Goal: Transaction & Acquisition: Purchase product/service

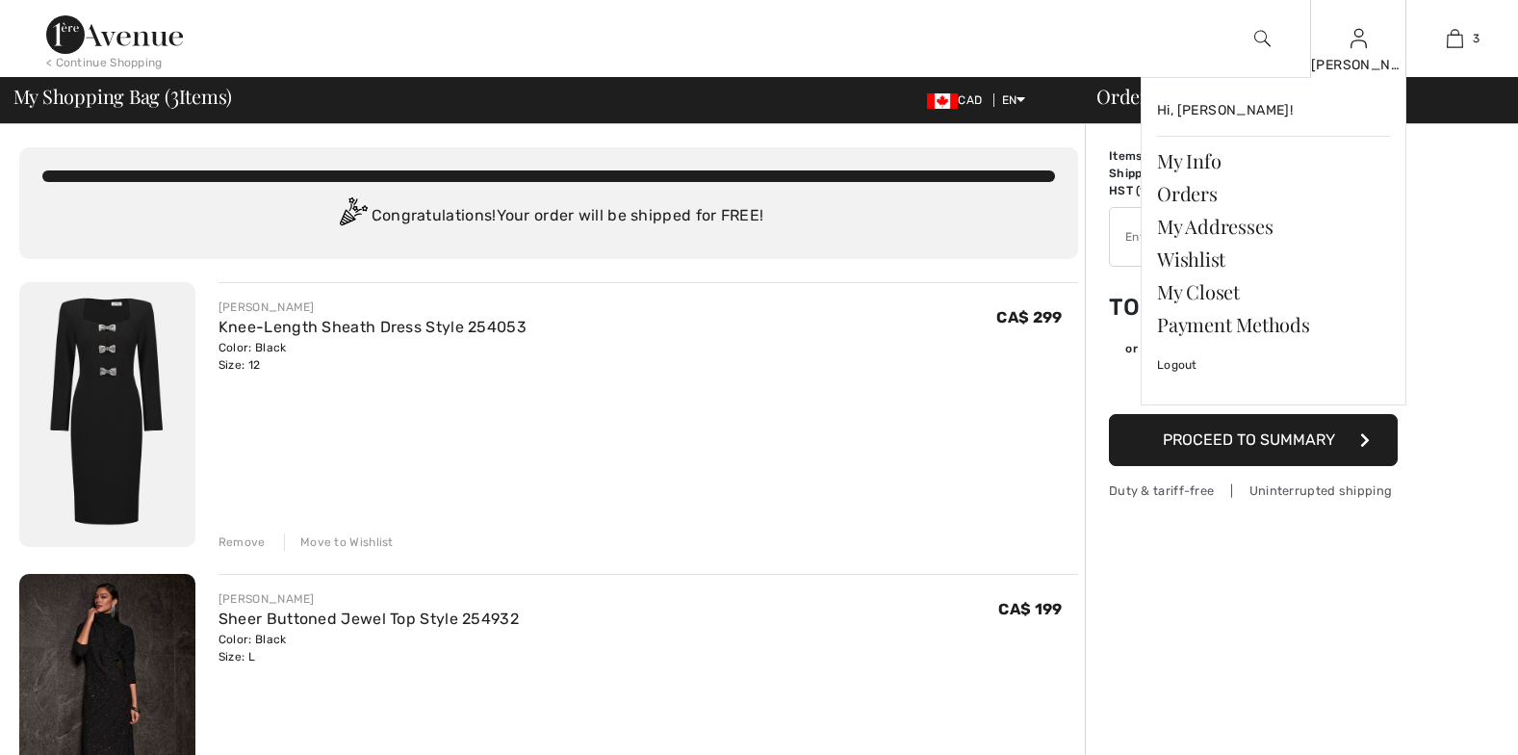
click at [1349, 53] on div "JOYCE Hi, JOYCE! My Info Orders My Addresses Wishlist My Closet Payment Methods…" at bounding box center [1358, 38] width 96 height 77
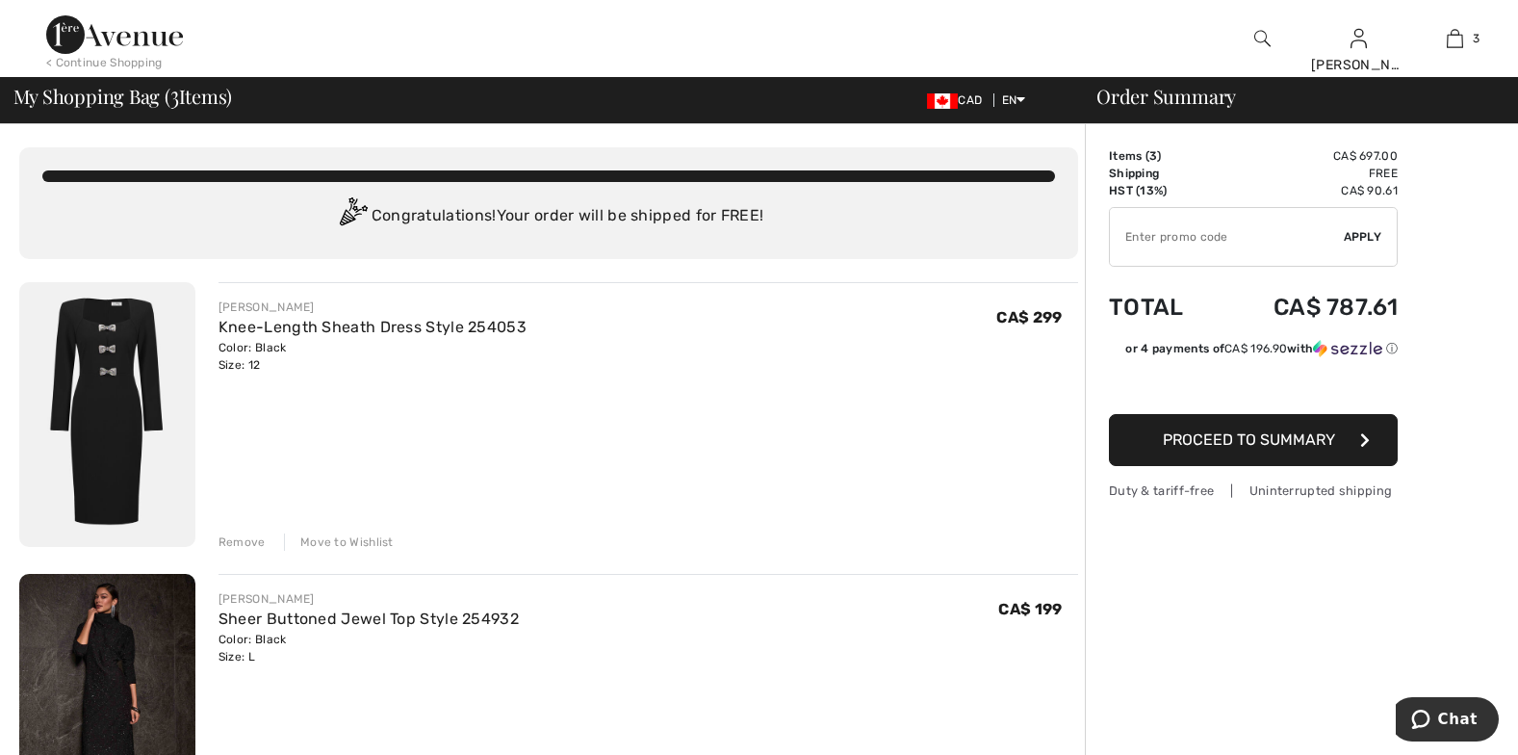
click at [1263, 439] on span "Proceed to Summary" at bounding box center [1249, 439] width 172 height 18
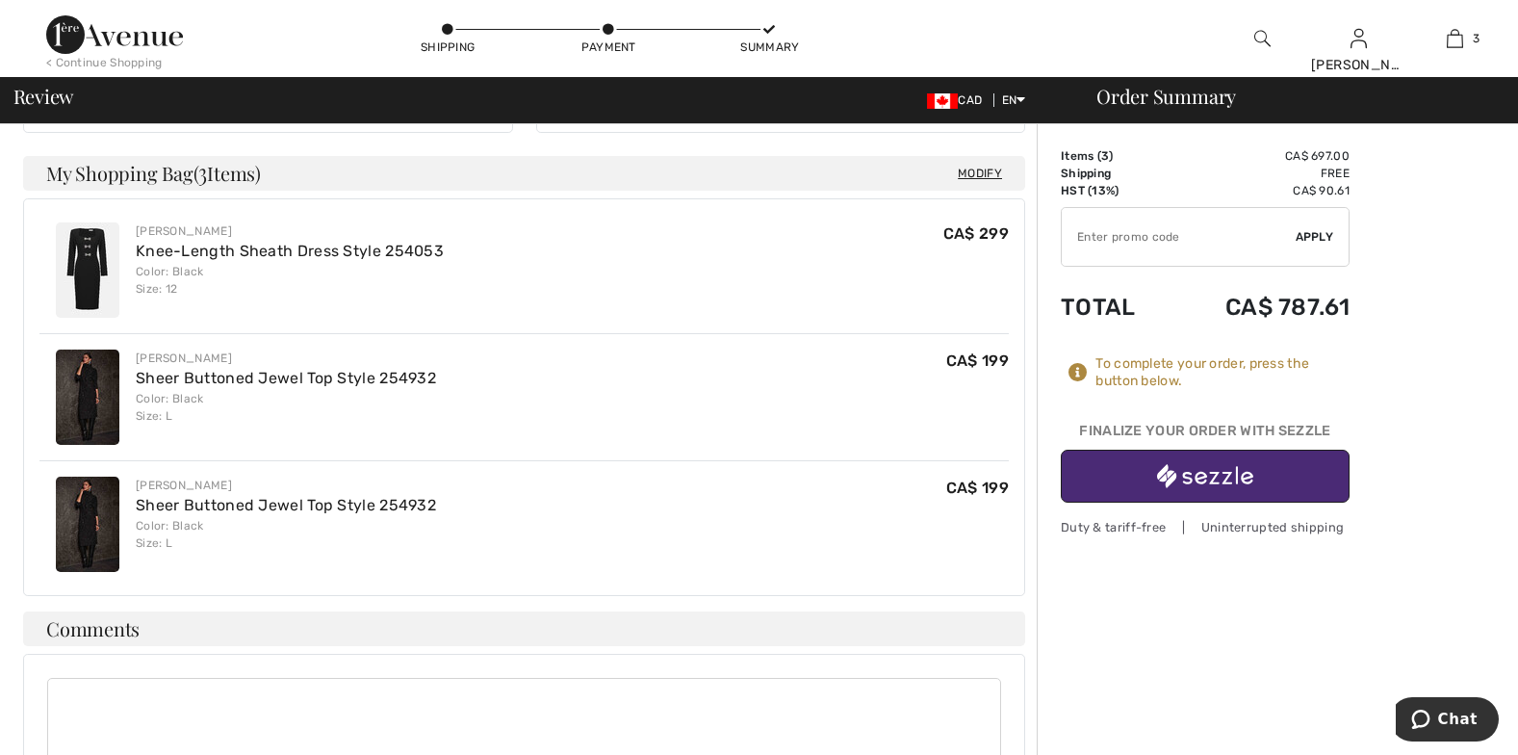
scroll to position [487, 0]
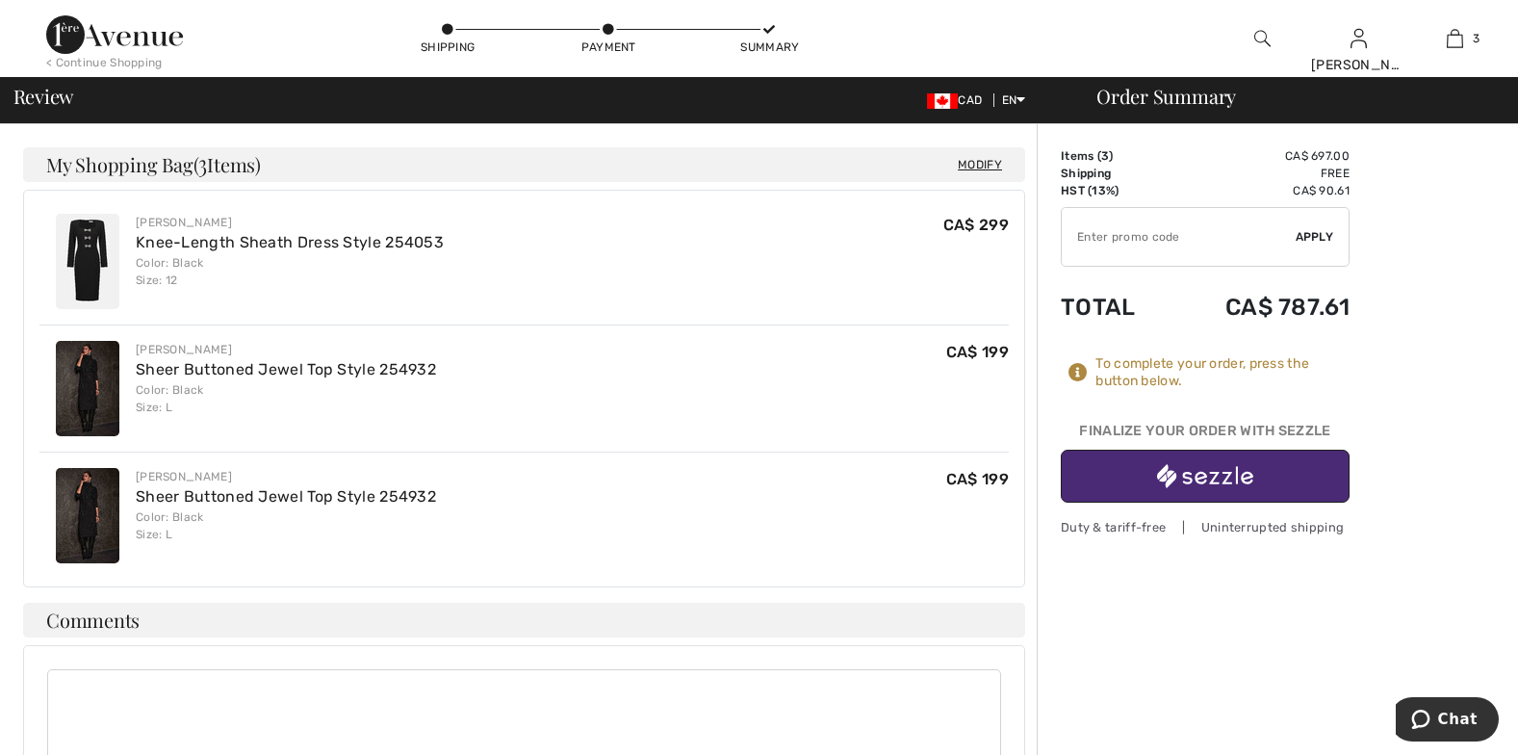
drag, startPoint x: 94, startPoint y: 481, endPoint x: 691, endPoint y: 473, distance: 597.0
click at [695, 474] on div "Joseph Ribkoff Sheer Buttoned Jewel Top Style 254932 Color: Black Size: L CA$ 1…" at bounding box center [524, 515] width 970 height 127
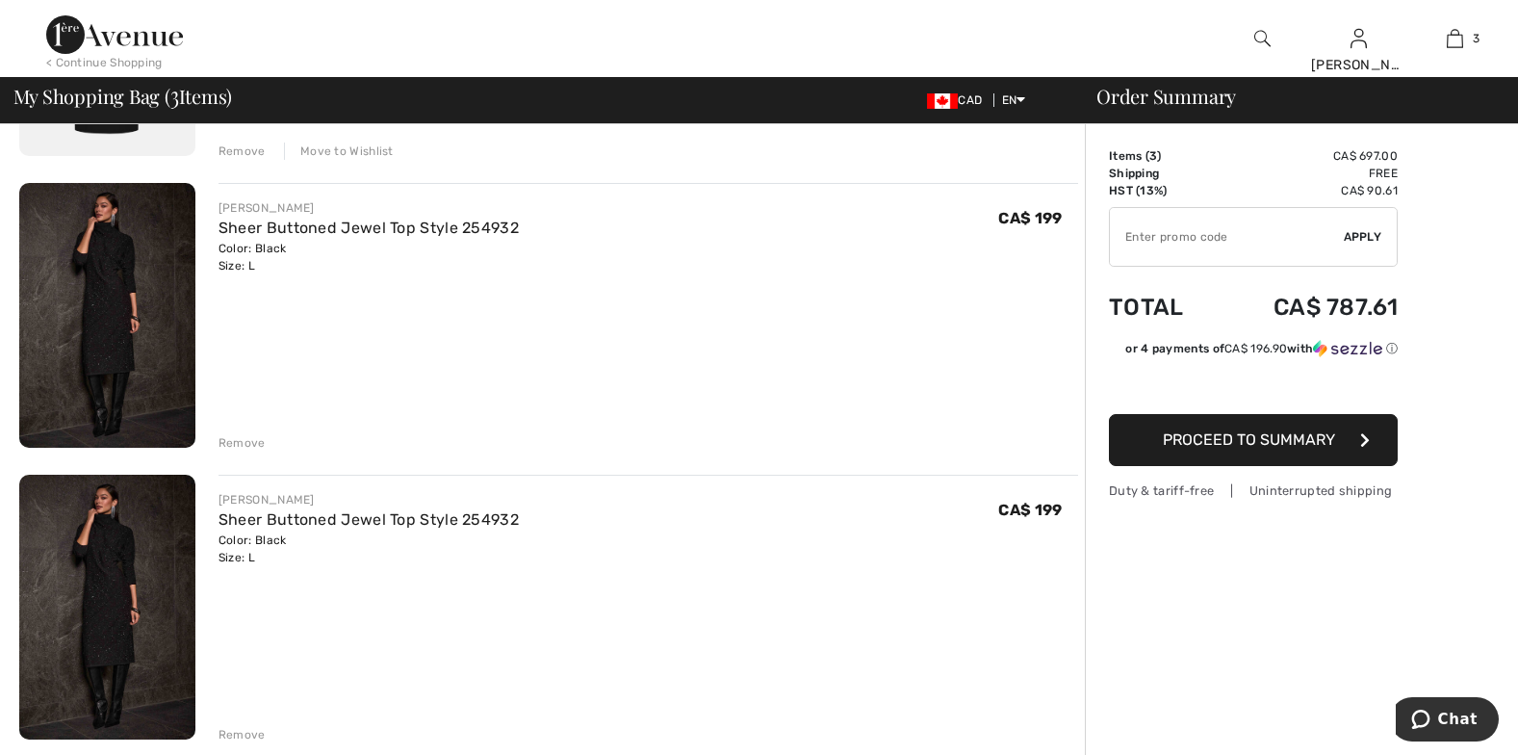
scroll to position [399, 0]
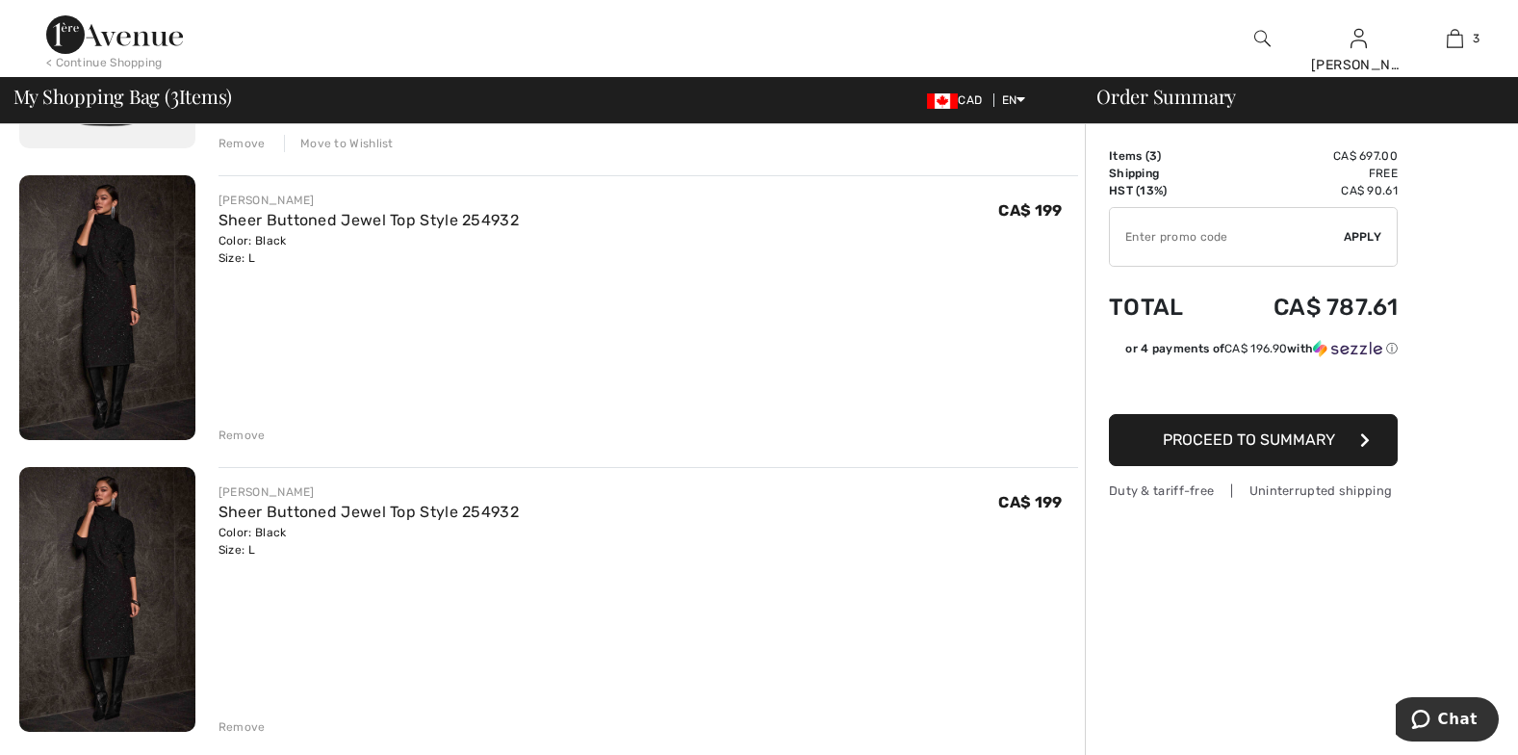
drag, startPoint x: 1017, startPoint y: 497, endPoint x: 980, endPoint y: 504, distance: 37.2
click at [980, 504] on div "[PERSON_NAME] Sheer Buttoned Jewel Top Style 254932 Color: Black Size: L Final …" at bounding box center [649, 520] width 860 height 75
click at [350, 499] on div "[PERSON_NAME]" at bounding box center [369, 491] width 300 height 17
click at [144, 524] on img at bounding box center [107, 599] width 176 height 265
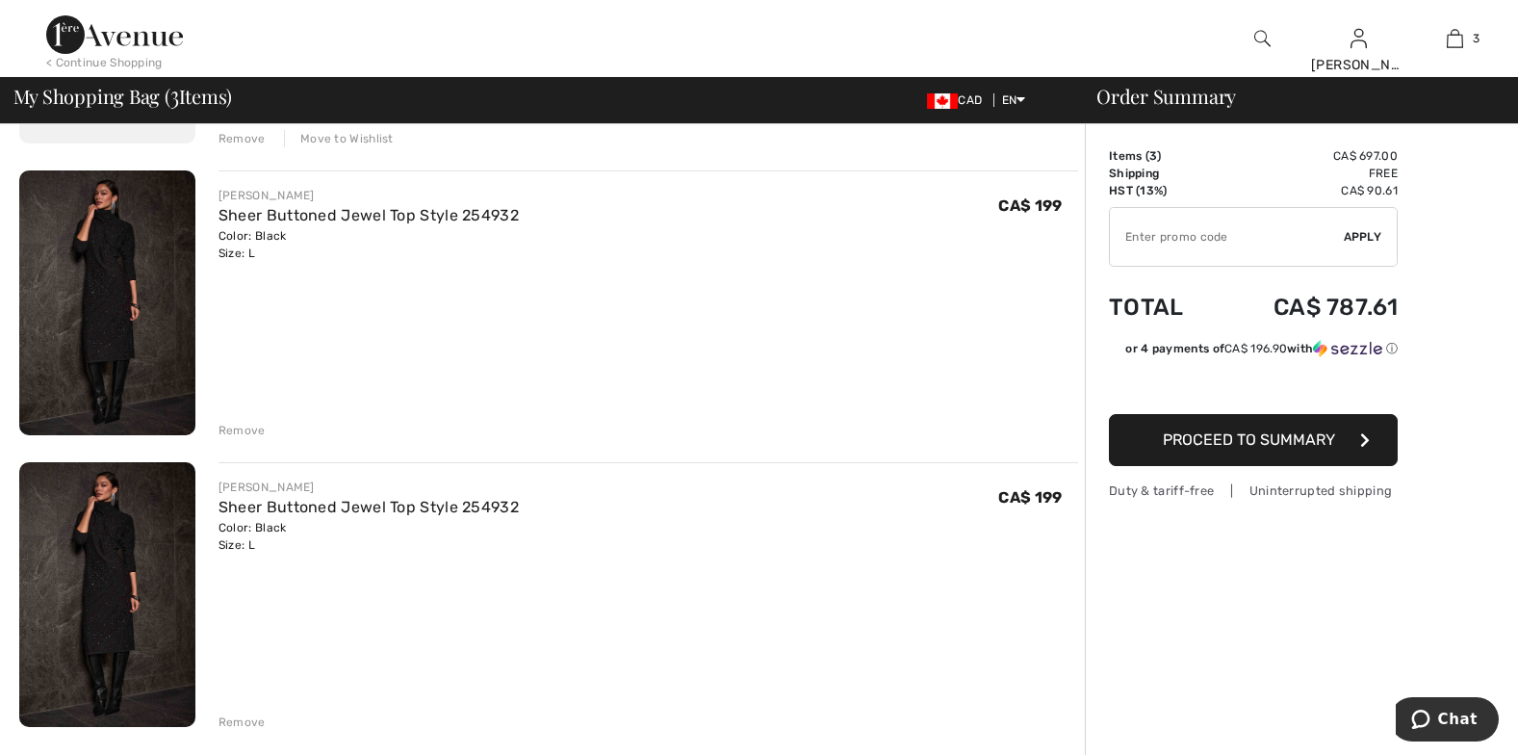
scroll to position [383, 0]
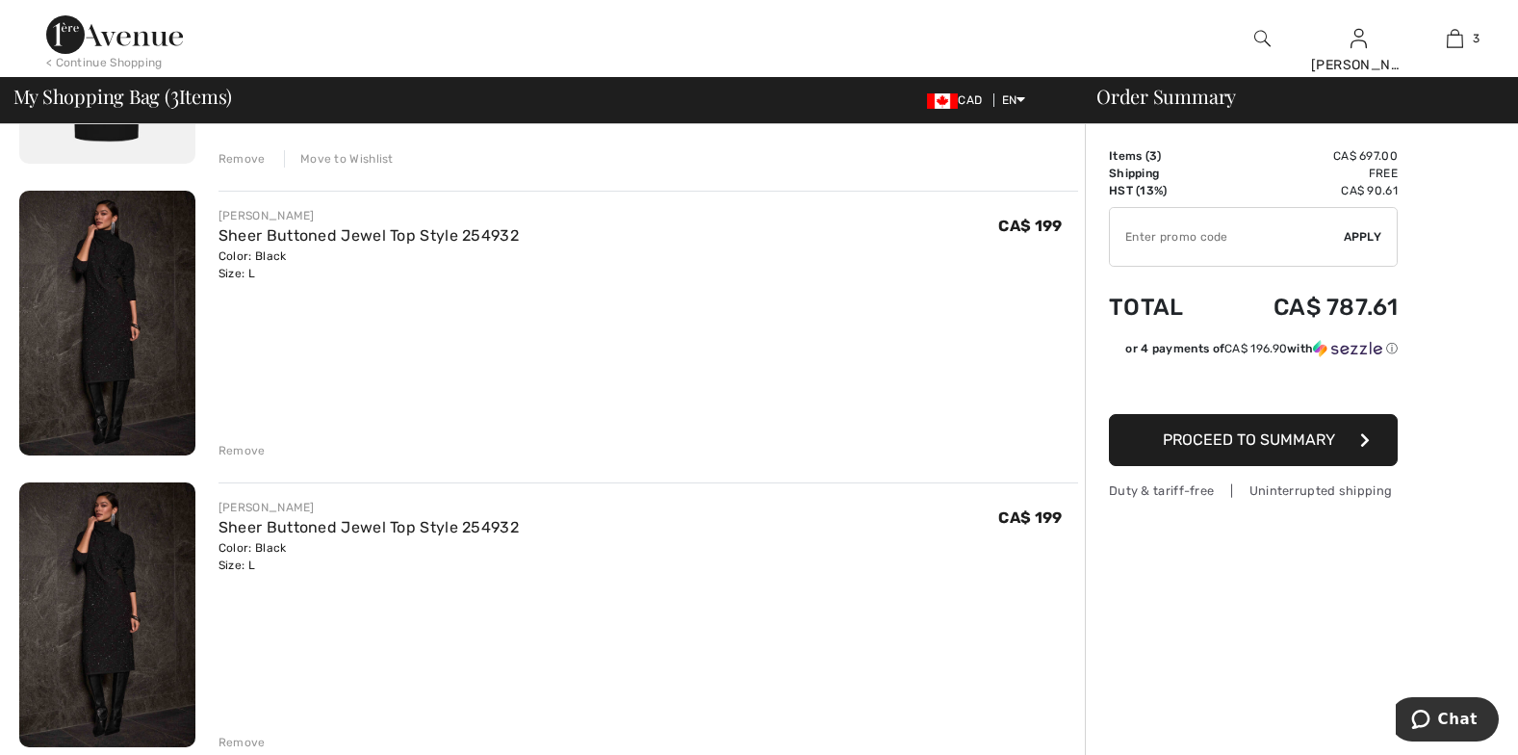
drag, startPoint x: 1012, startPoint y: 516, endPoint x: 993, endPoint y: 511, distance: 19.8
click at [993, 510] on div "JOSEPH RIBKOFF Sheer Buttoned Jewel Top Style 254932 Color: Black Size: L Final…" at bounding box center [649, 536] width 860 height 75
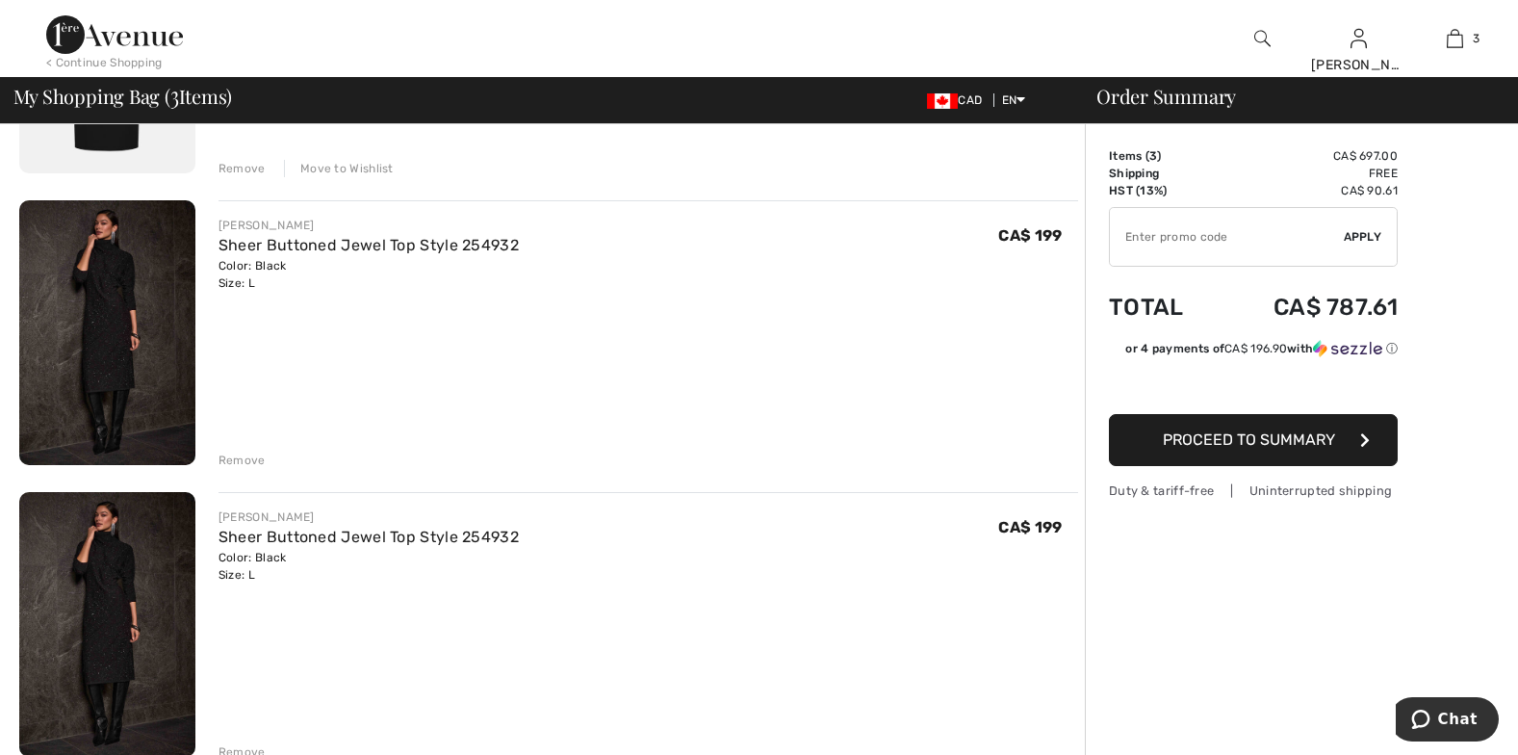
scroll to position [457, 0]
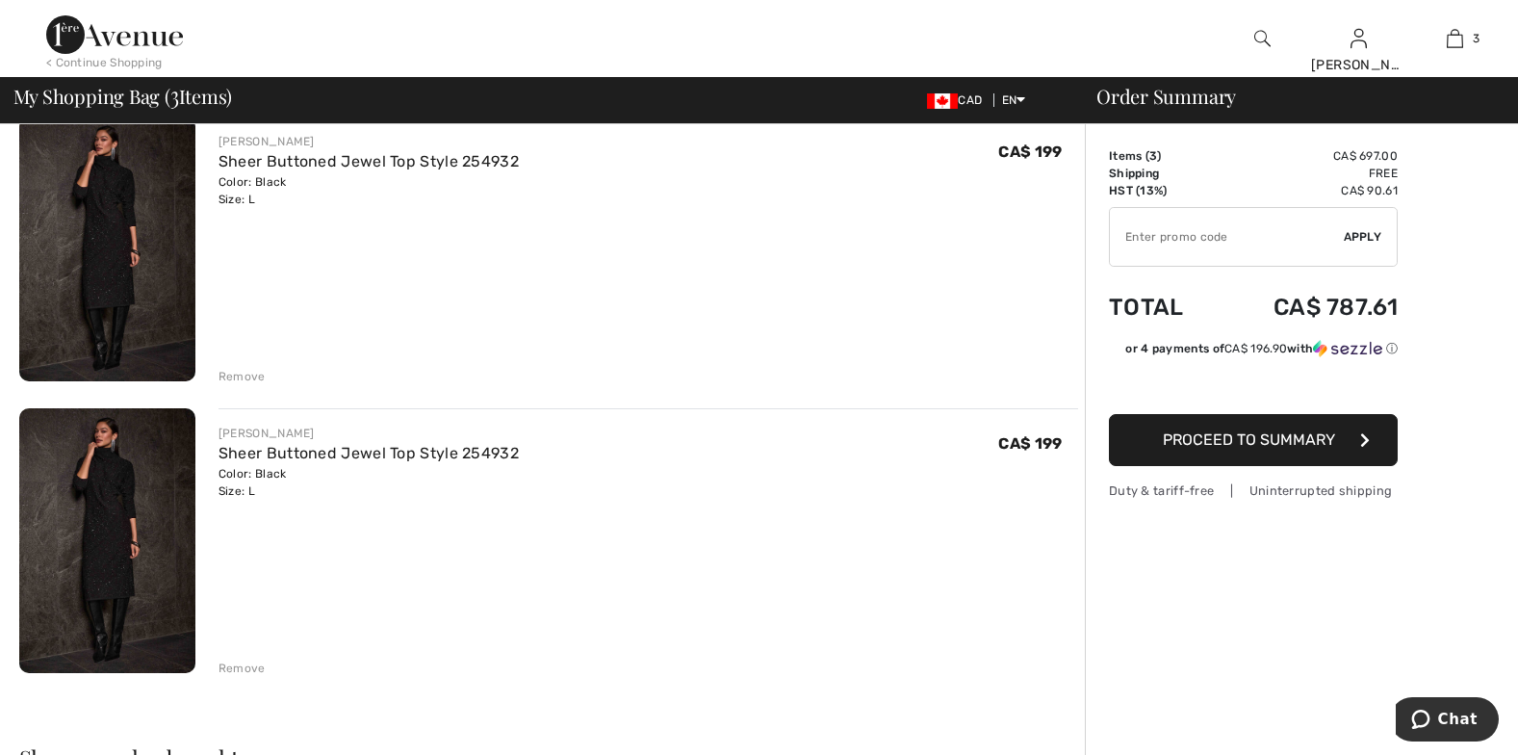
click at [1047, 449] on span "CA$ 199" at bounding box center [1030, 443] width 64 height 18
click at [332, 453] on link "Sheer Buttoned Jewel Top Style 254932" at bounding box center [369, 453] width 300 height 18
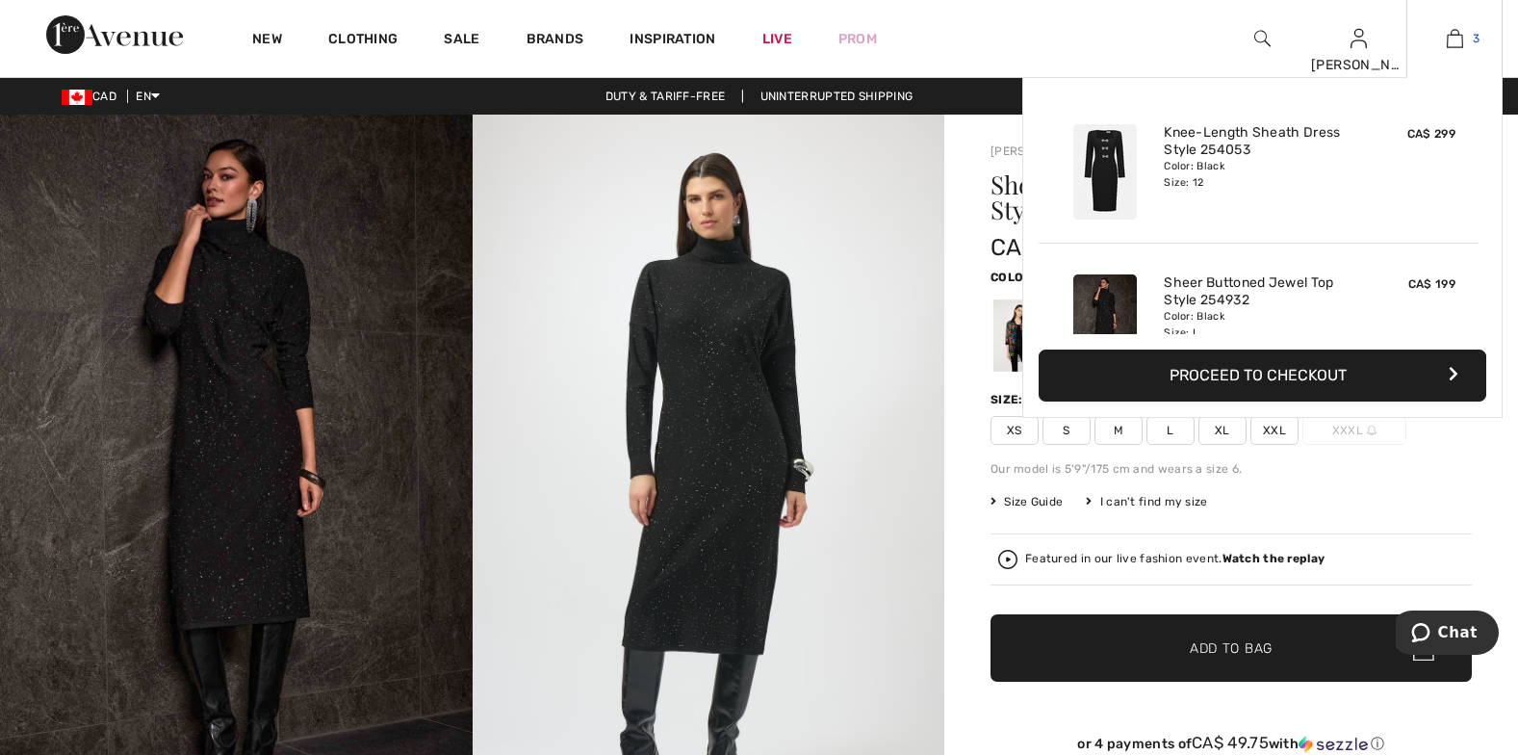
click at [1448, 36] on img at bounding box center [1455, 38] width 16 height 23
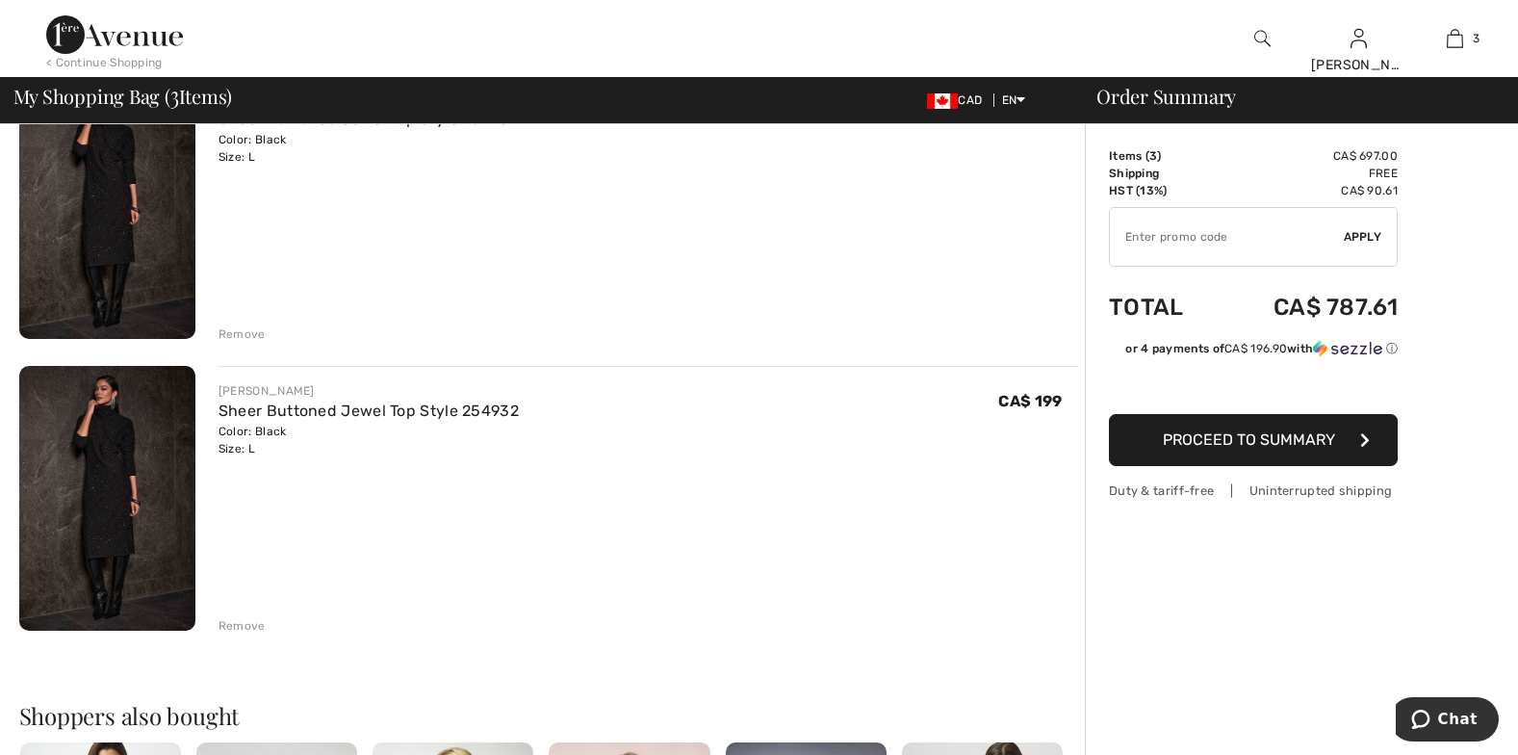
scroll to position [508, 0]
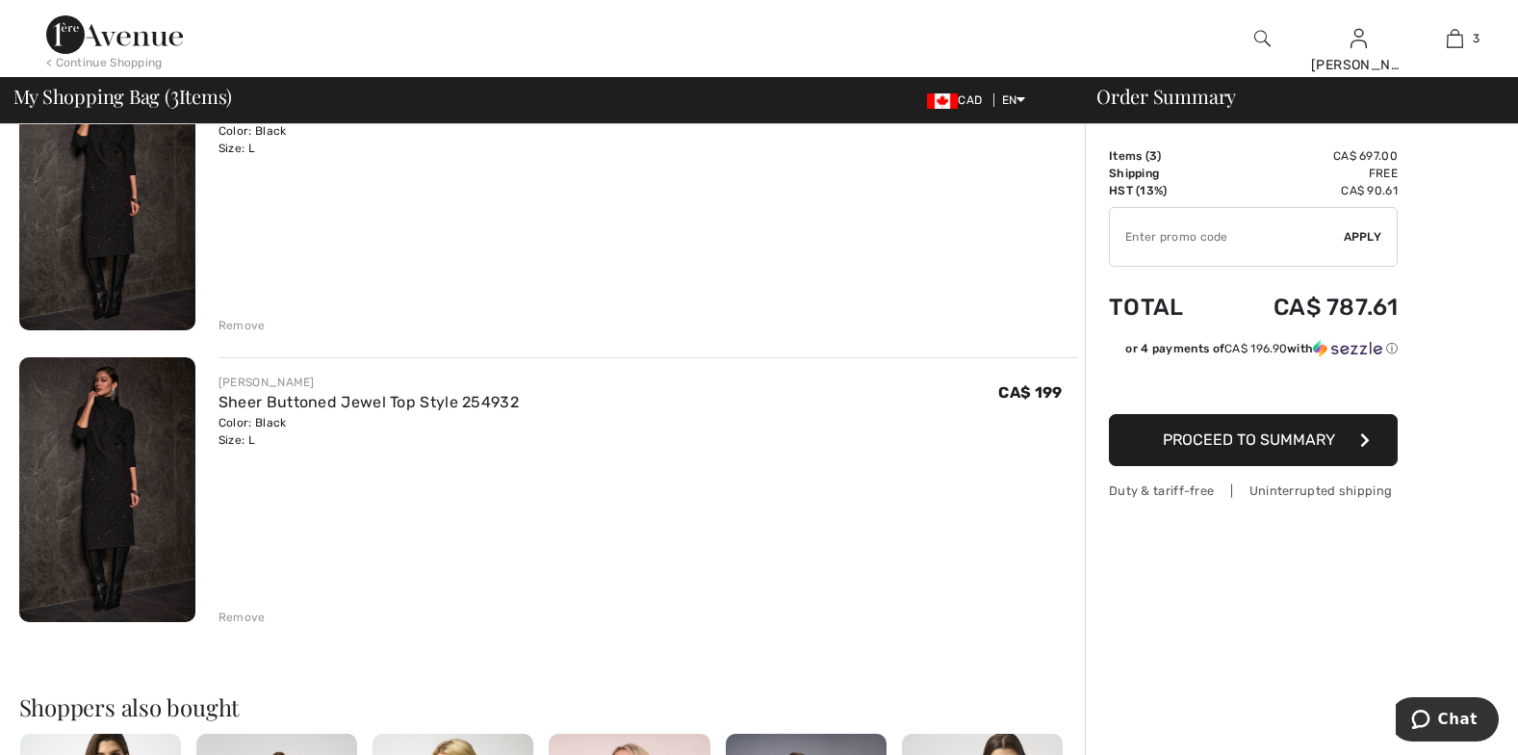
click at [132, 408] on img at bounding box center [107, 489] width 176 height 265
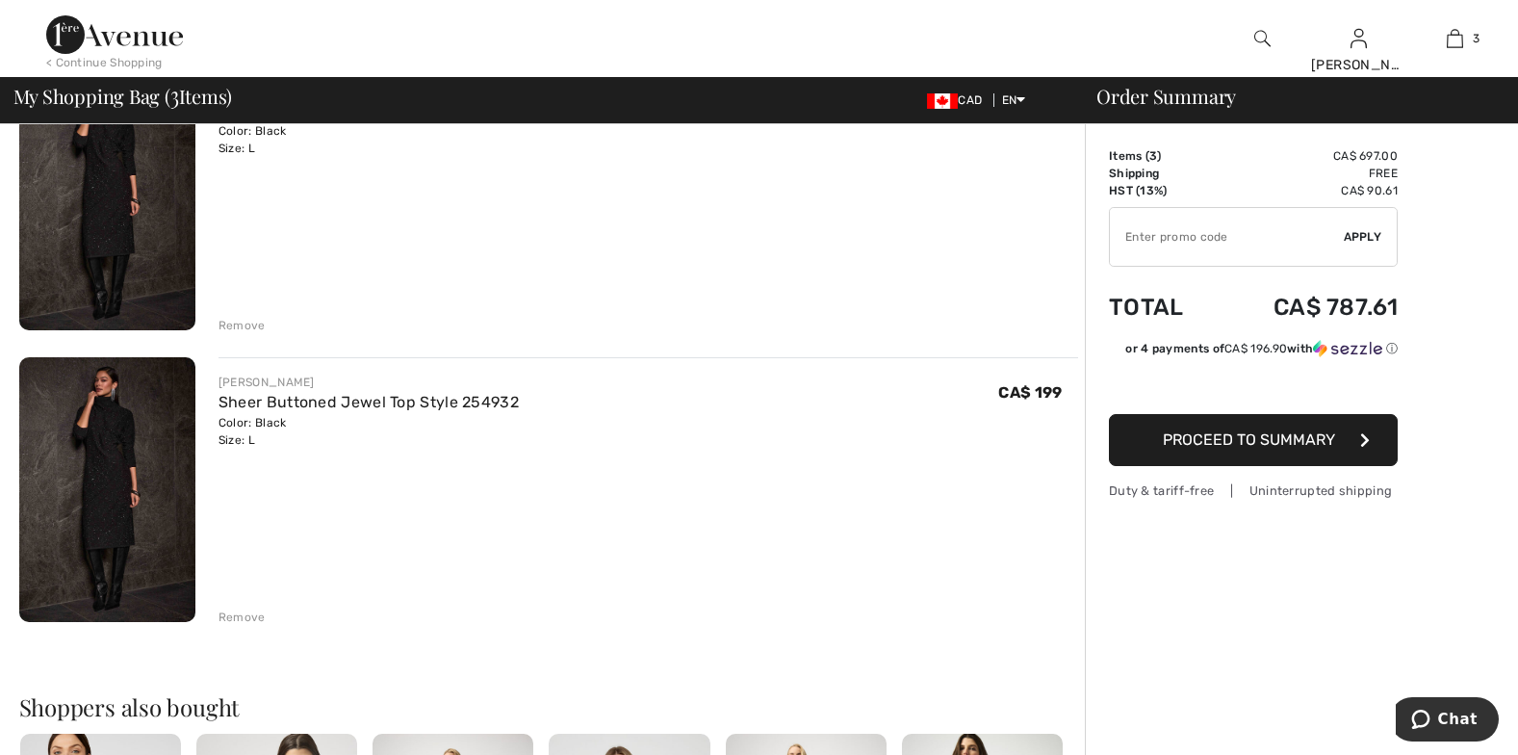
click at [233, 619] on div "Remove" at bounding box center [242, 617] width 47 height 17
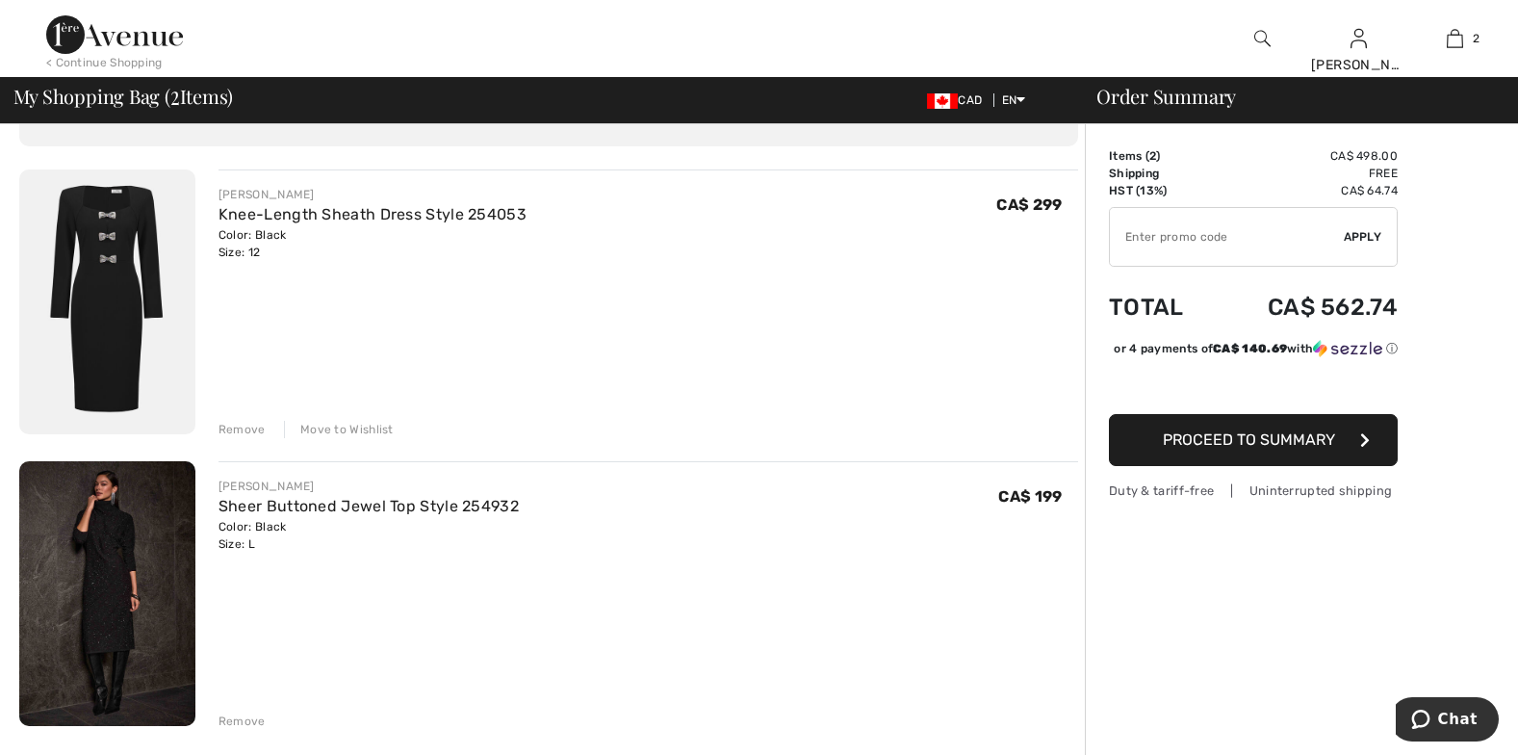
scroll to position [89, 0]
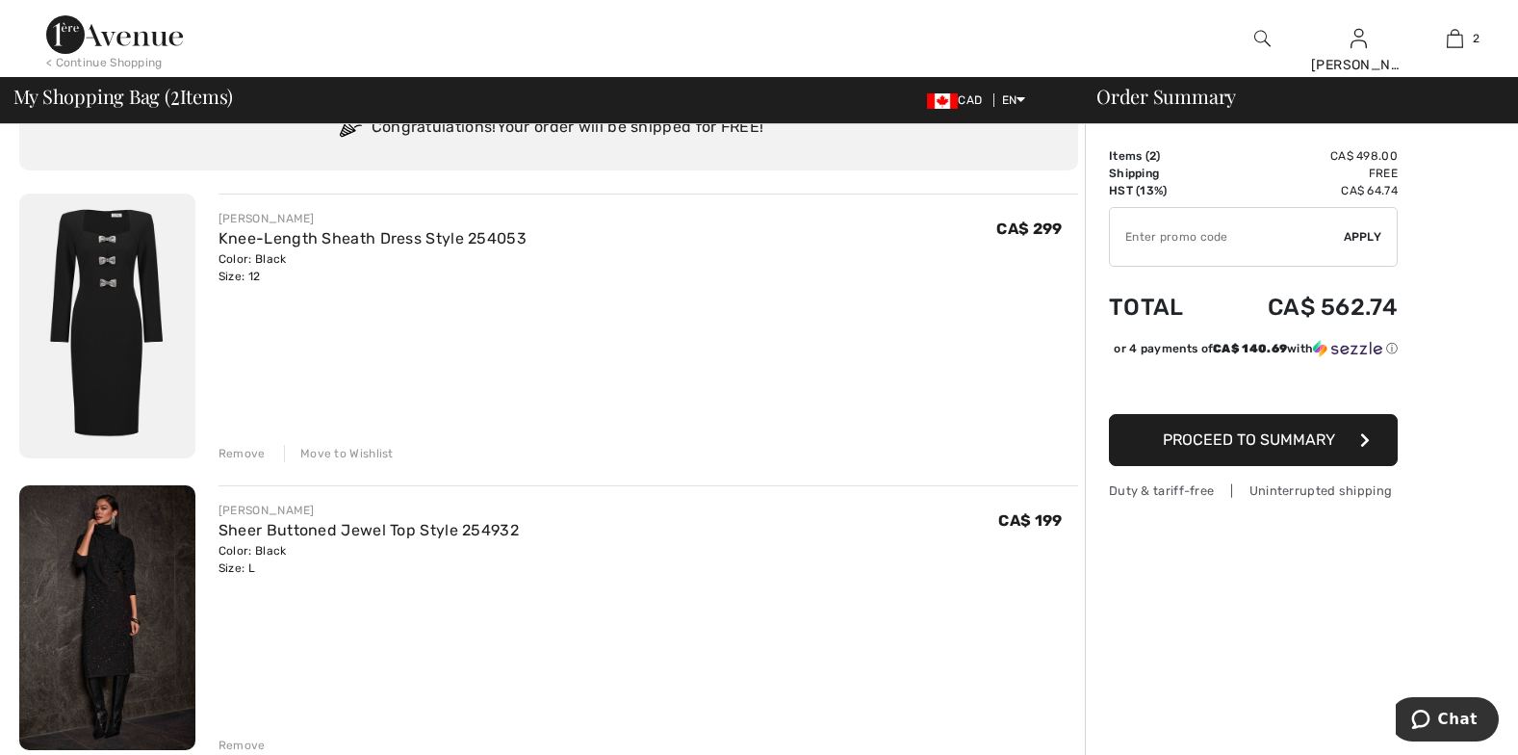
click at [119, 259] on img at bounding box center [107, 326] width 176 height 265
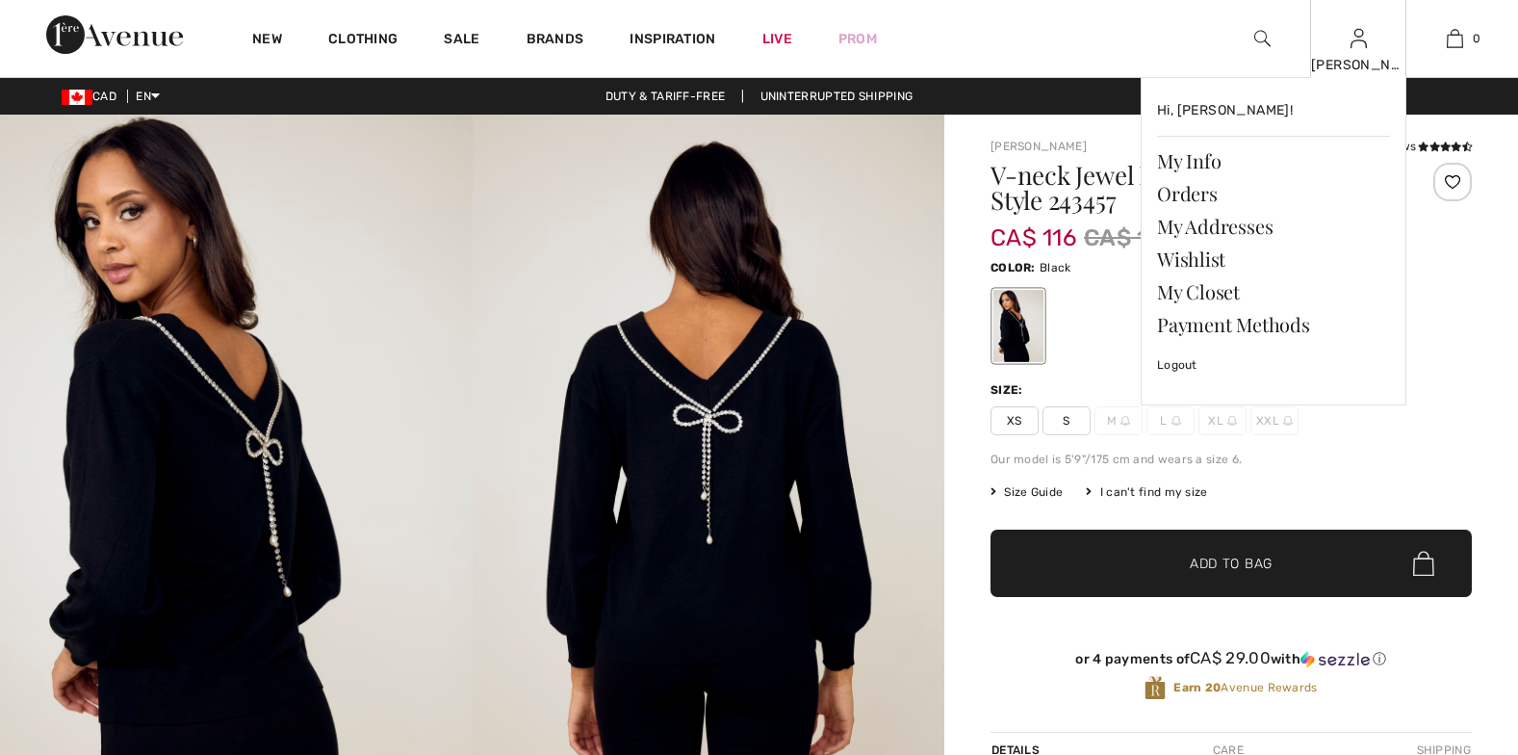
click at [1362, 50] on img at bounding box center [1359, 38] width 16 height 23
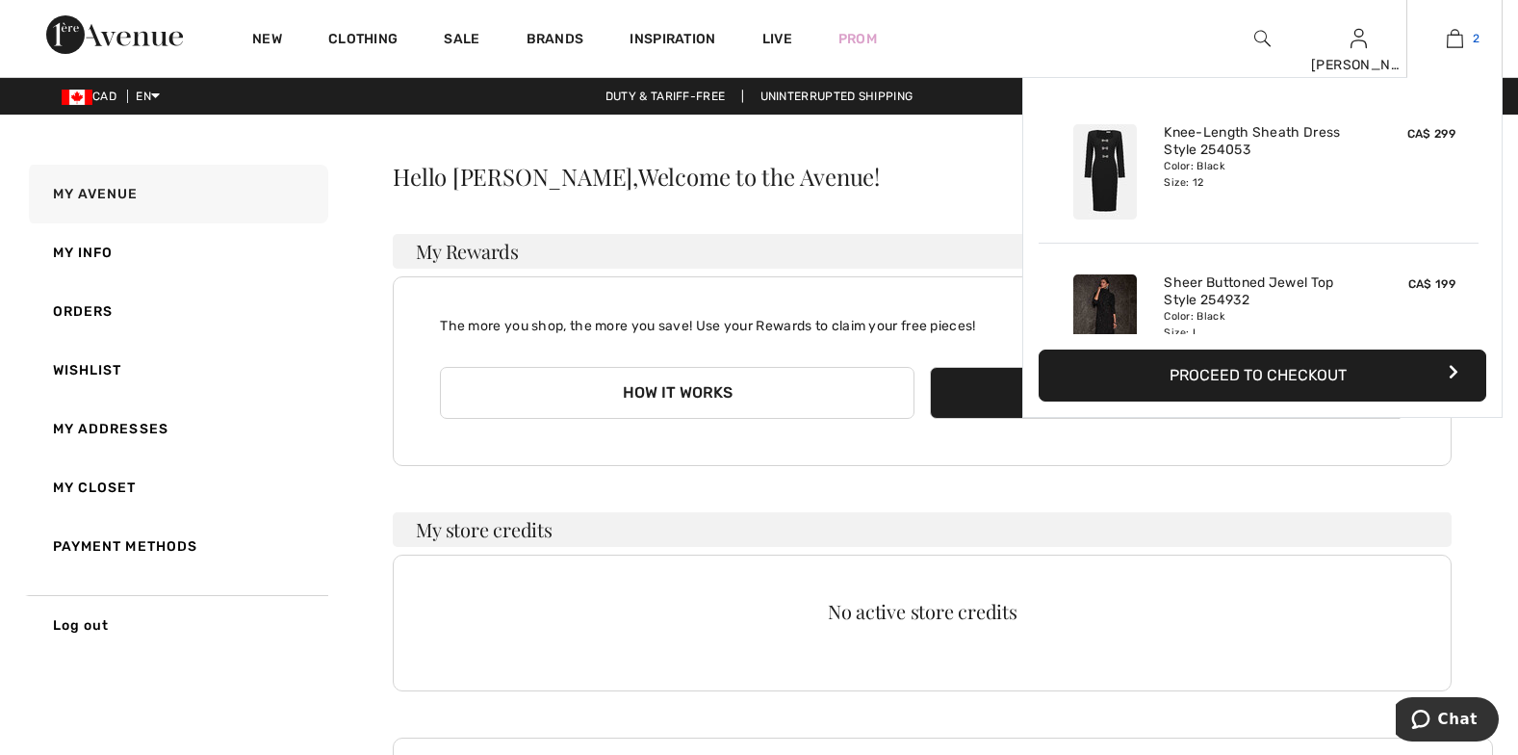
click at [1464, 31] on link "2" at bounding box center [1455, 38] width 94 height 23
click at [1271, 369] on button "Proceed to Checkout" at bounding box center [1263, 376] width 448 height 52
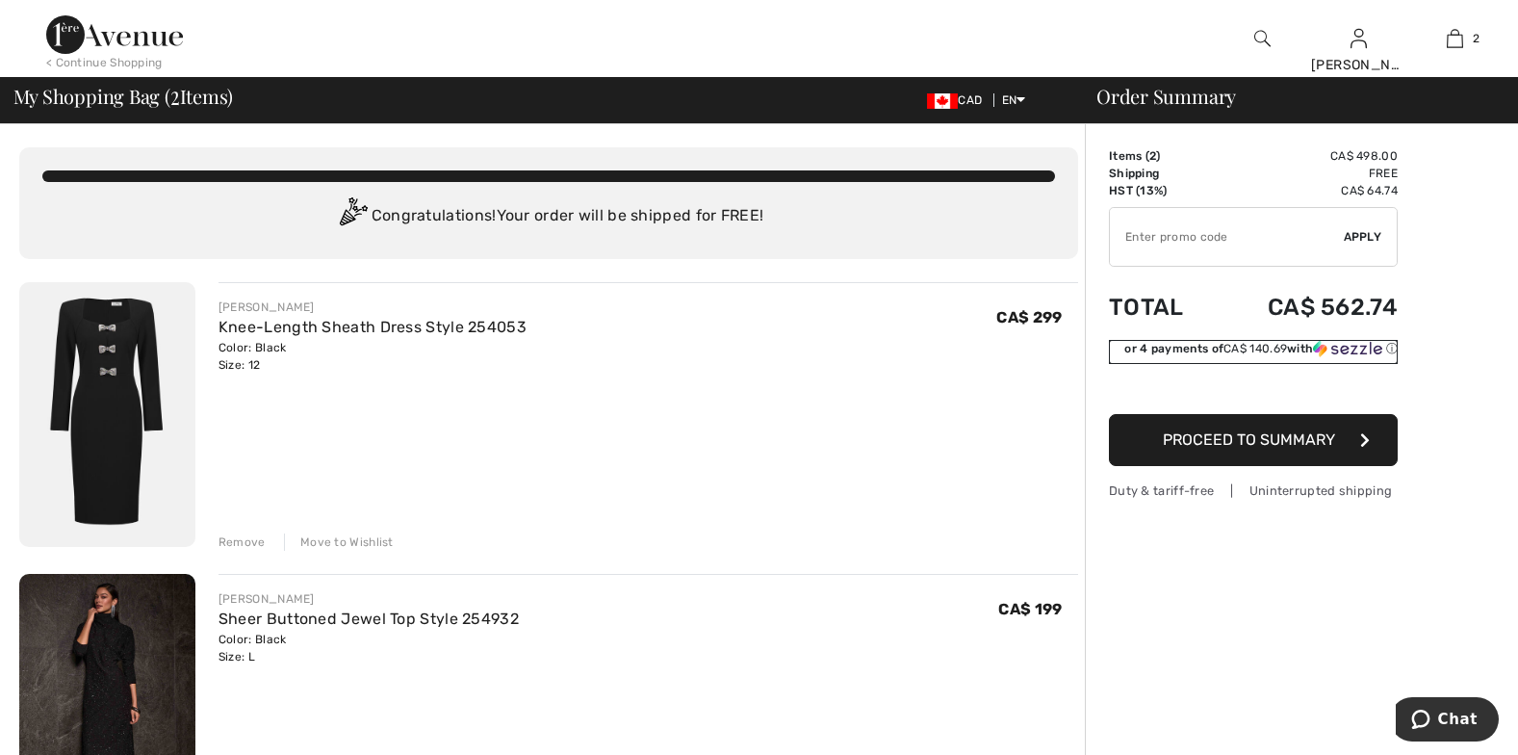
click at [1357, 345] on img at bounding box center [1347, 348] width 69 height 17
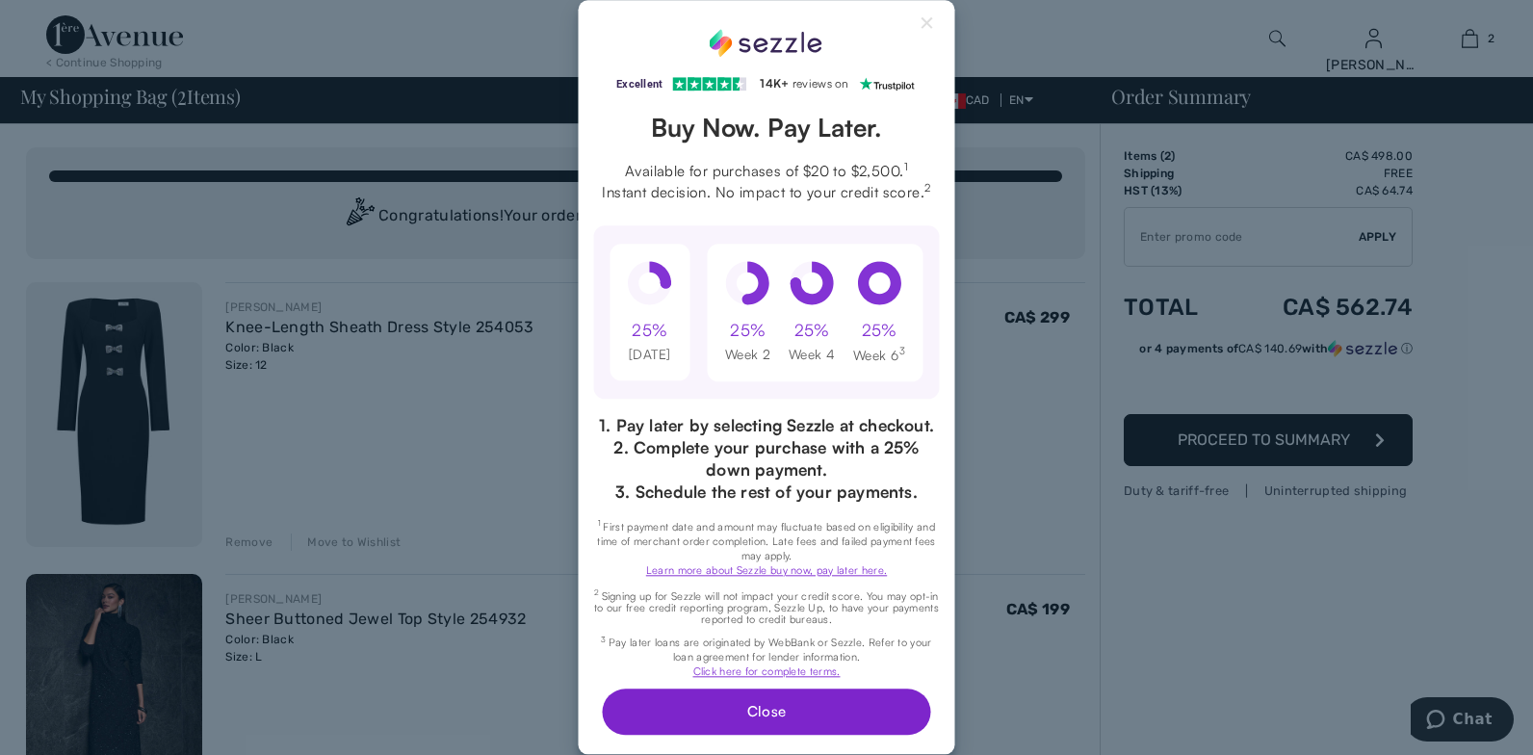
click at [747, 729] on button "Close" at bounding box center [766, 712] width 328 height 46
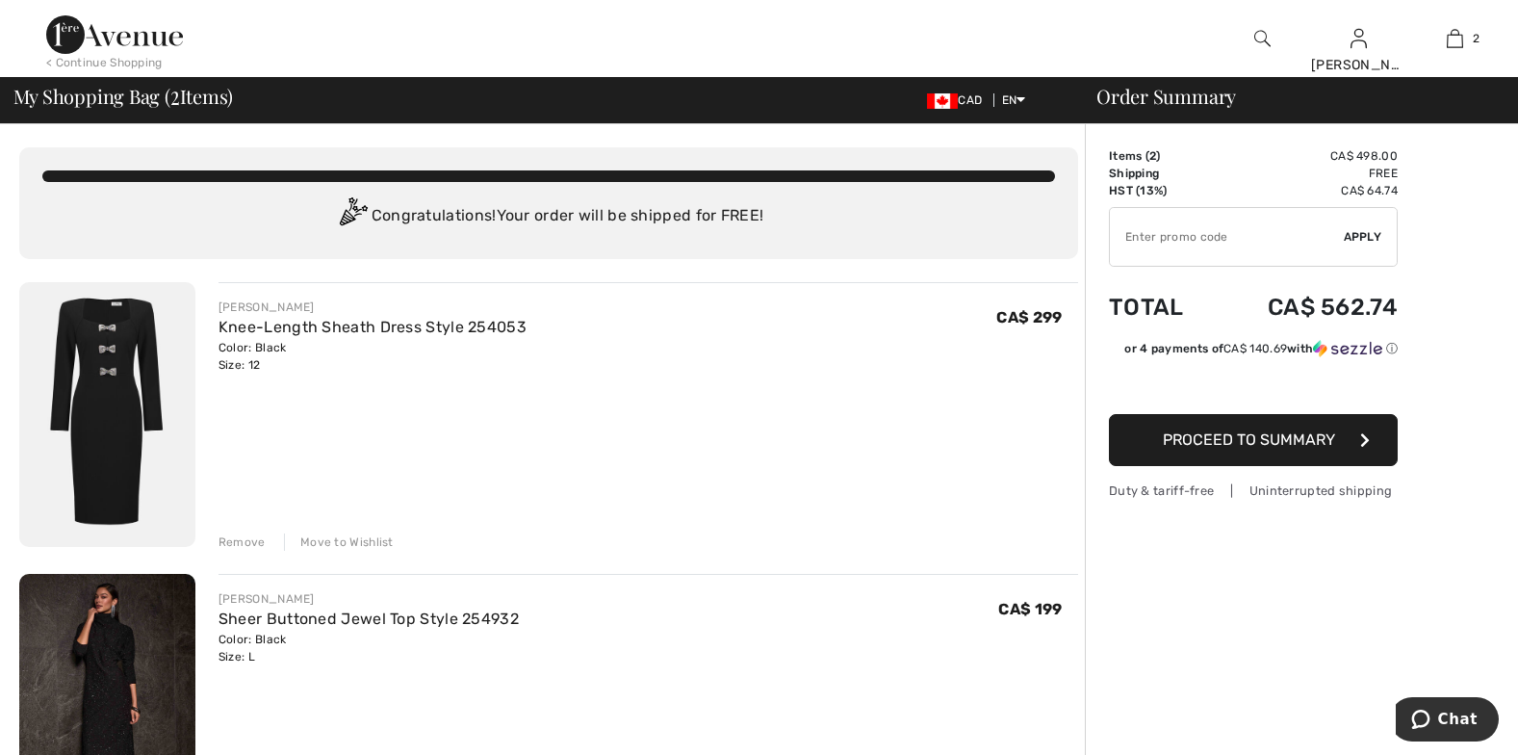
click at [1270, 437] on span "Proceed to Summary" at bounding box center [1249, 439] width 172 height 18
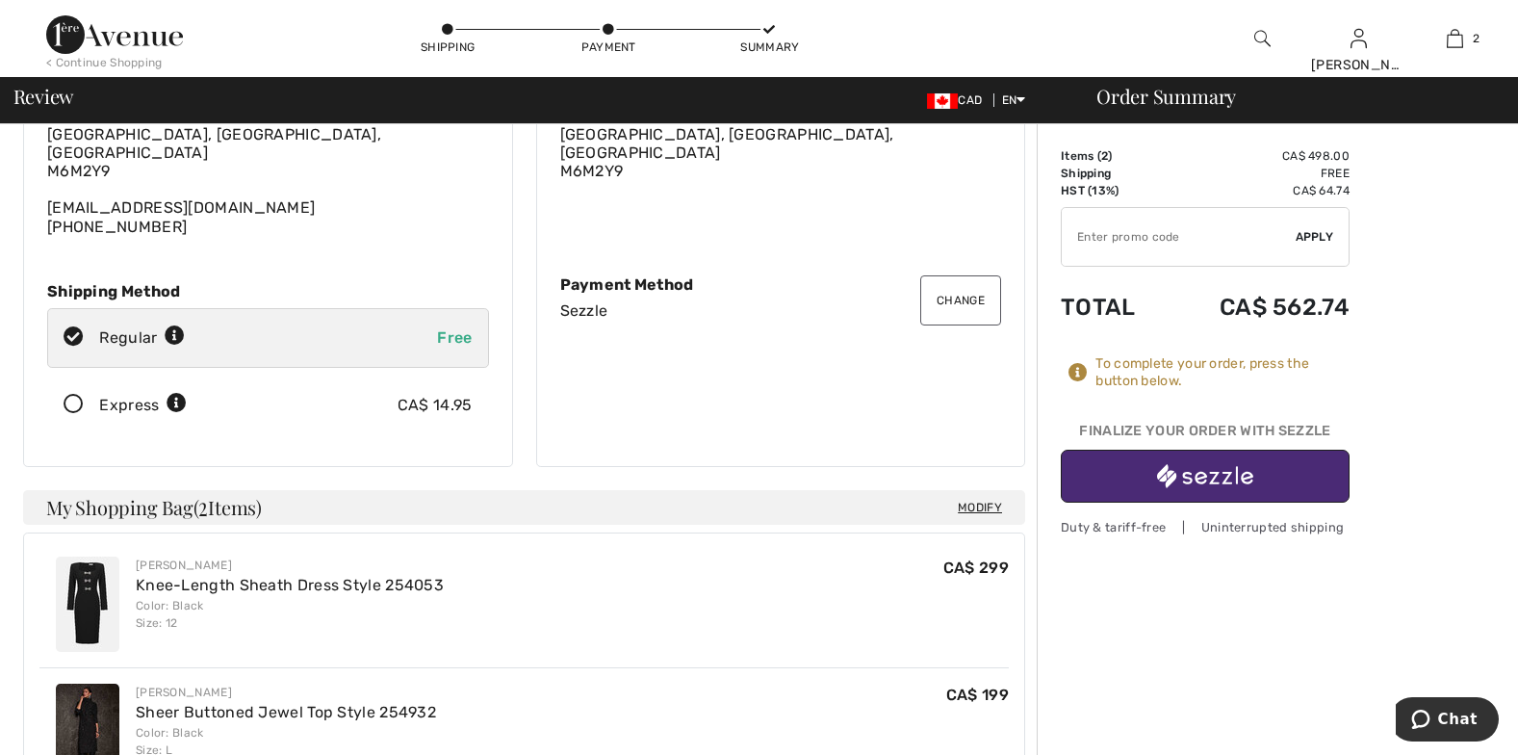
scroll to position [197, 0]
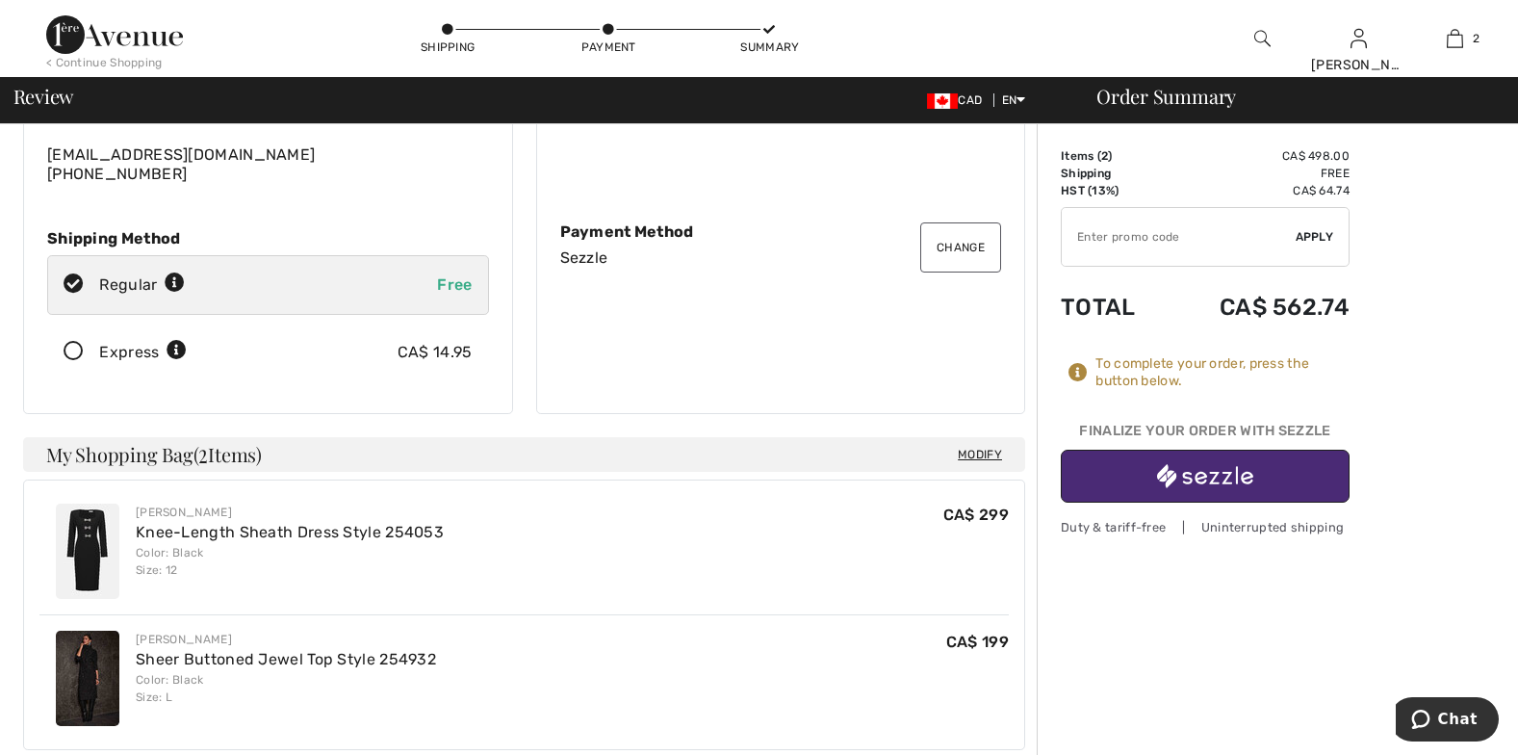
click at [1240, 467] on img "button" at bounding box center [1205, 476] width 96 height 24
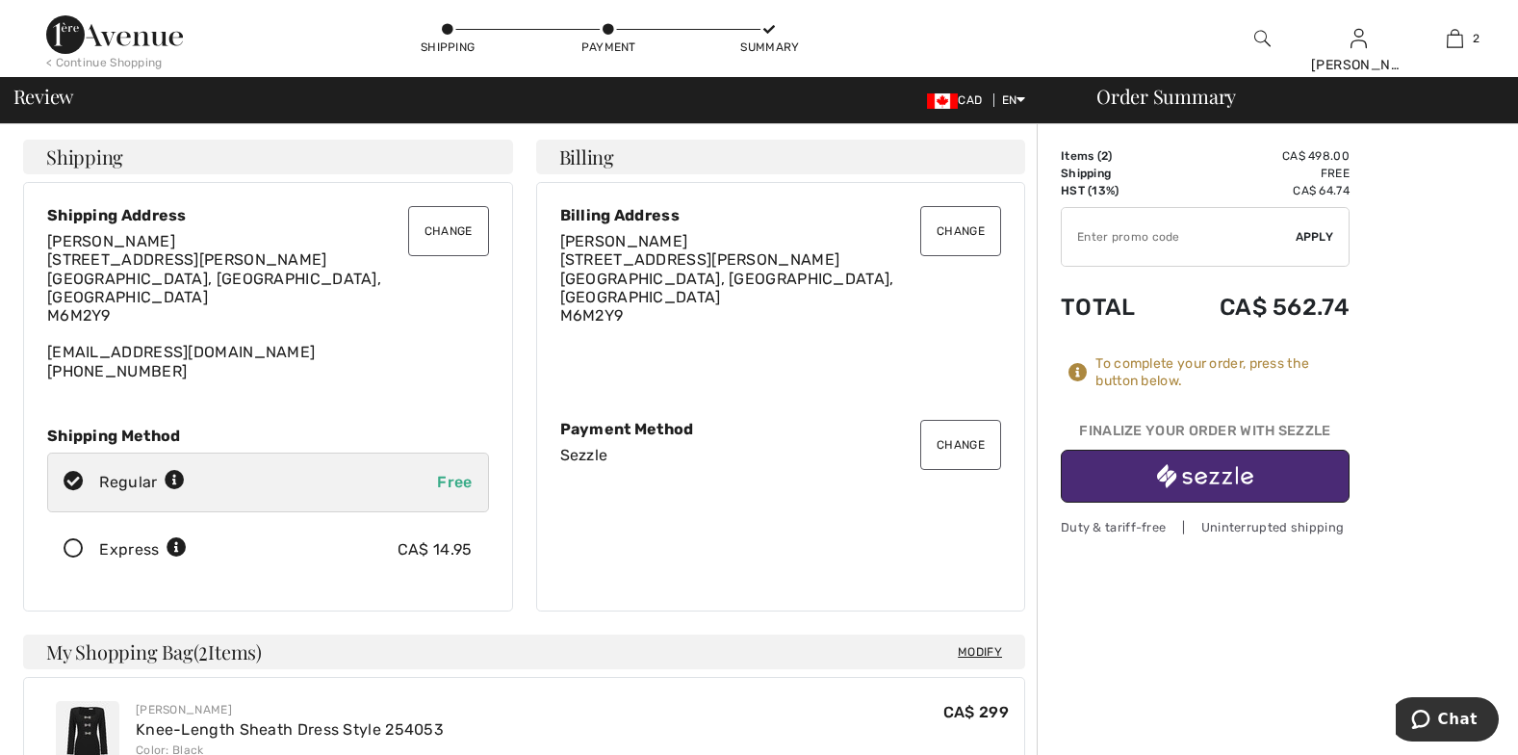
click at [517, 183] on div "Change Shipping Address [PERSON_NAME] [STREET_ADDRESS][PERSON_NAME] [EMAIL_ADDR…" at bounding box center [268, 396] width 513 height 429
